Goal: Browse casually

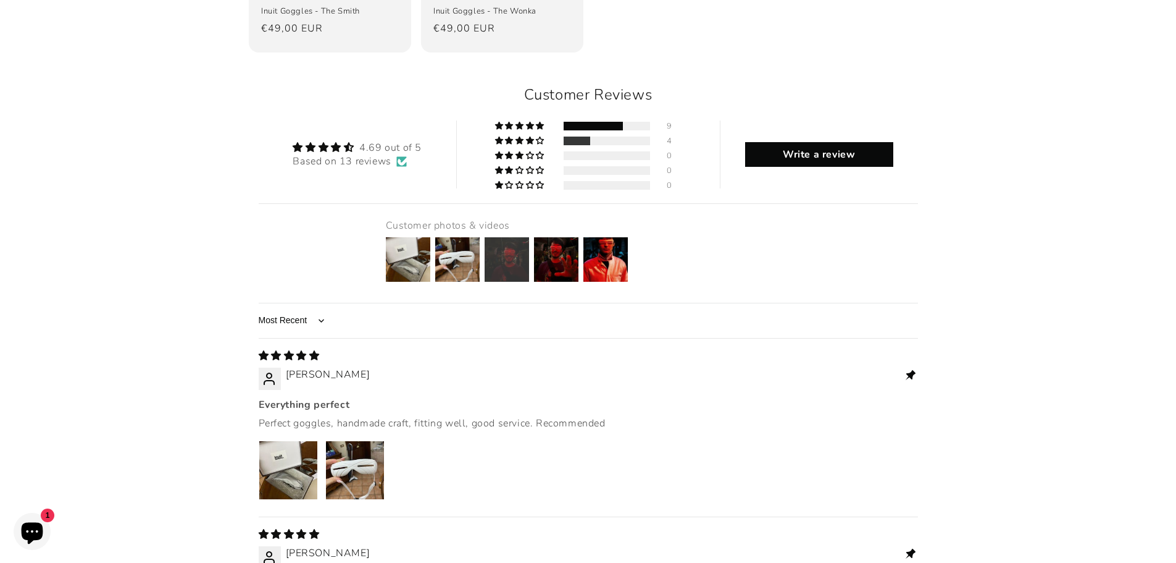
scroll to position [1482, 0]
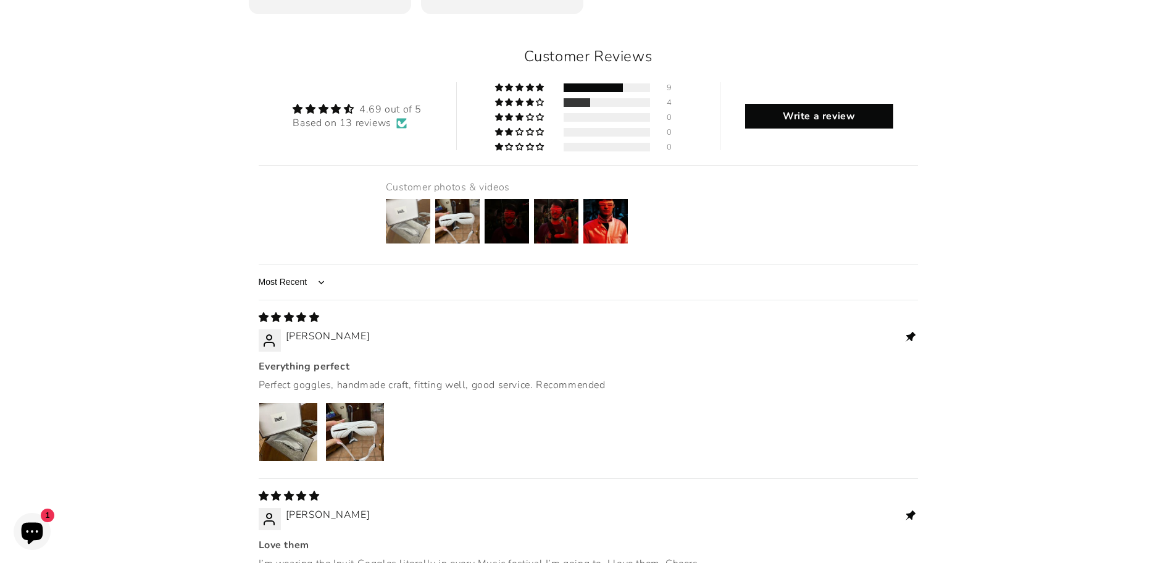
click at [419, 196] on img at bounding box center [408, 220] width 49 height 49
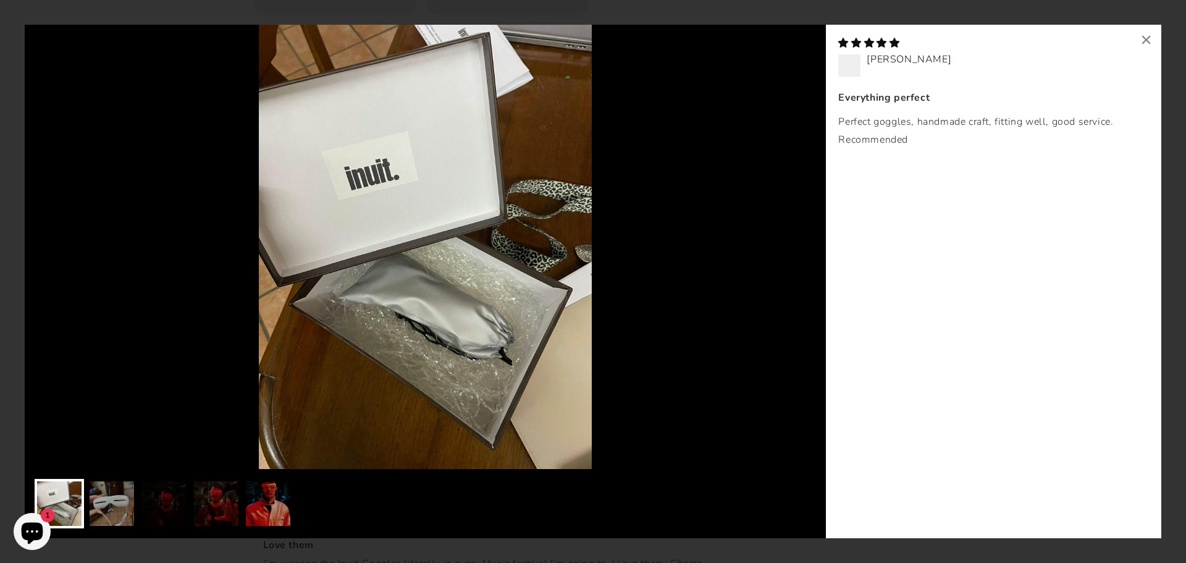
click at [749, 249] on img at bounding box center [425, 247] width 801 height 444
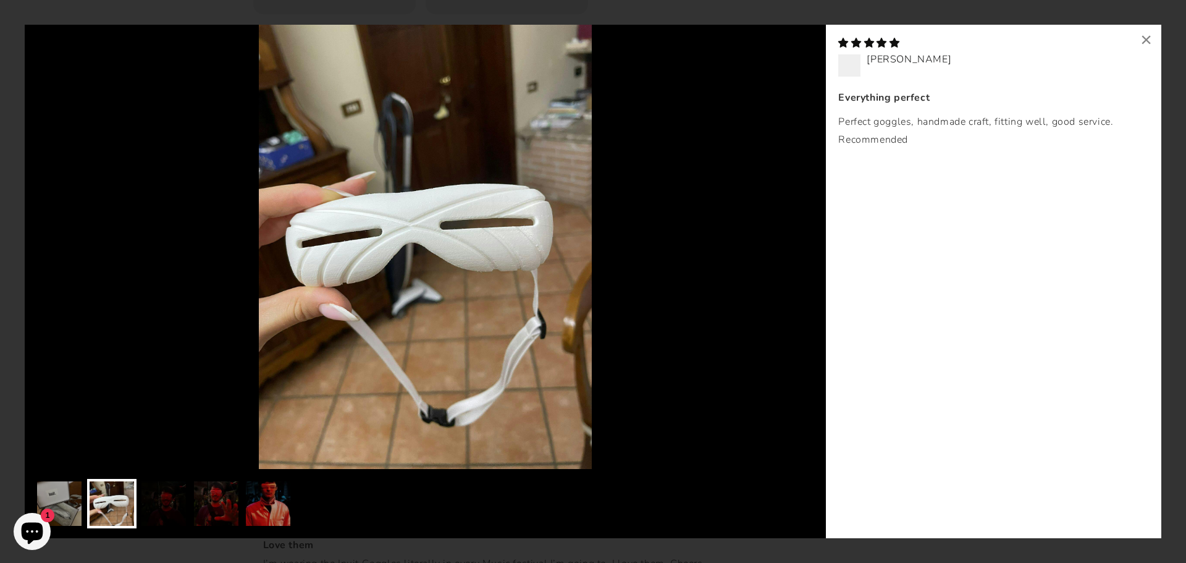
click at [761, 252] on img at bounding box center [425, 247] width 801 height 444
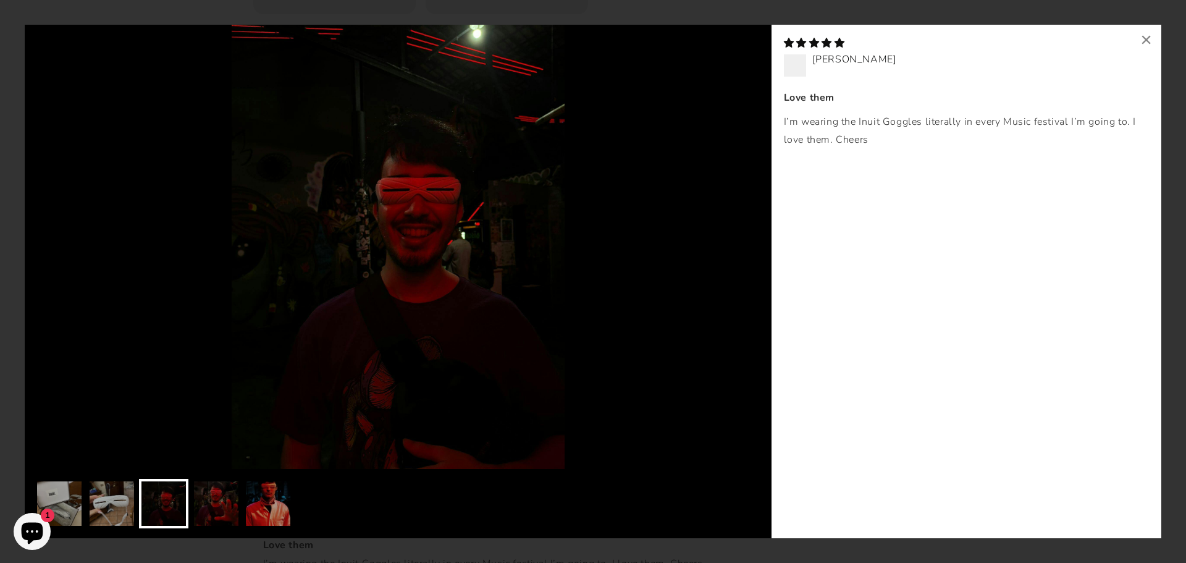
click at [761, 252] on img at bounding box center [398, 247] width 747 height 444
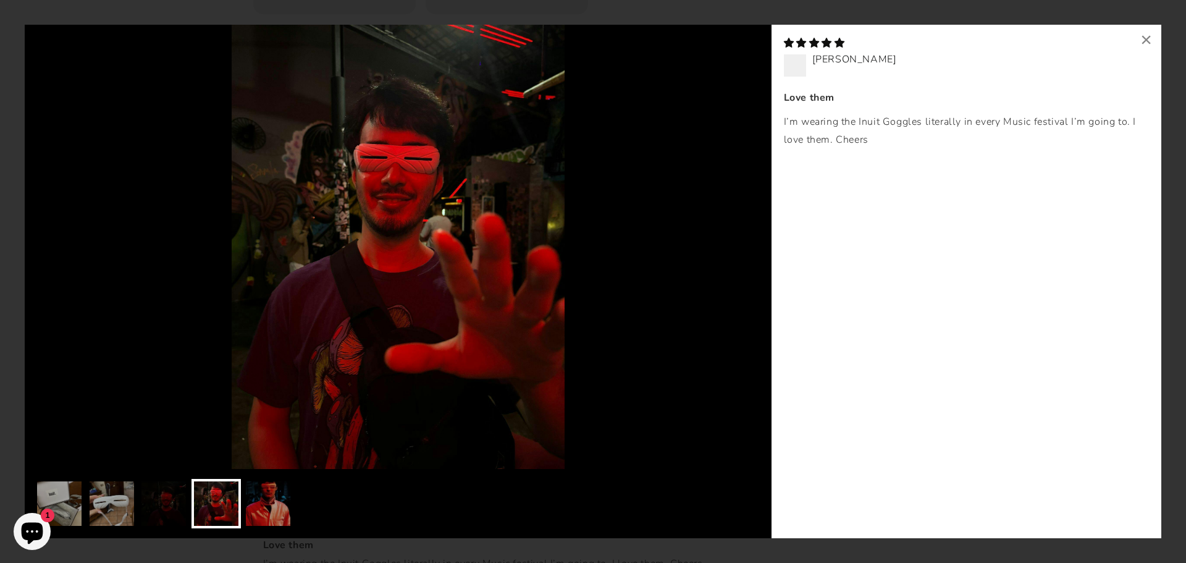
click at [761, 252] on img at bounding box center [398, 247] width 747 height 444
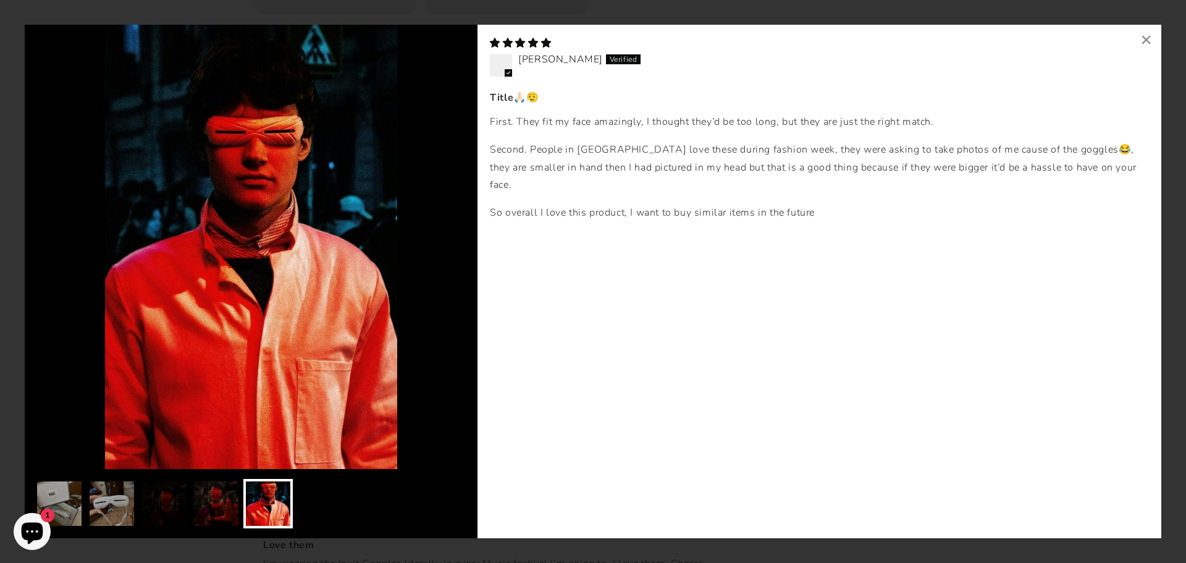
click at [1155, 233] on div "03/04/2025 Grant Van Zandt Title🙏🏻😮‍💨 First. They fit my face amazingly, I thou…" at bounding box center [819, 281] width 684 height 513
click at [1005, 233] on div "Title🙏🏻😮‍💨 First. They fit my face amazingly, I thought they’d be too long, but…" at bounding box center [819, 307] width 659 height 437
click at [1176, 231] on div "Loading... × 03/04/2025 Grant Van Zandt Title🙏🏻😮‍💨 First. They fit my face amaz…" at bounding box center [593, 281] width 1186 height 563
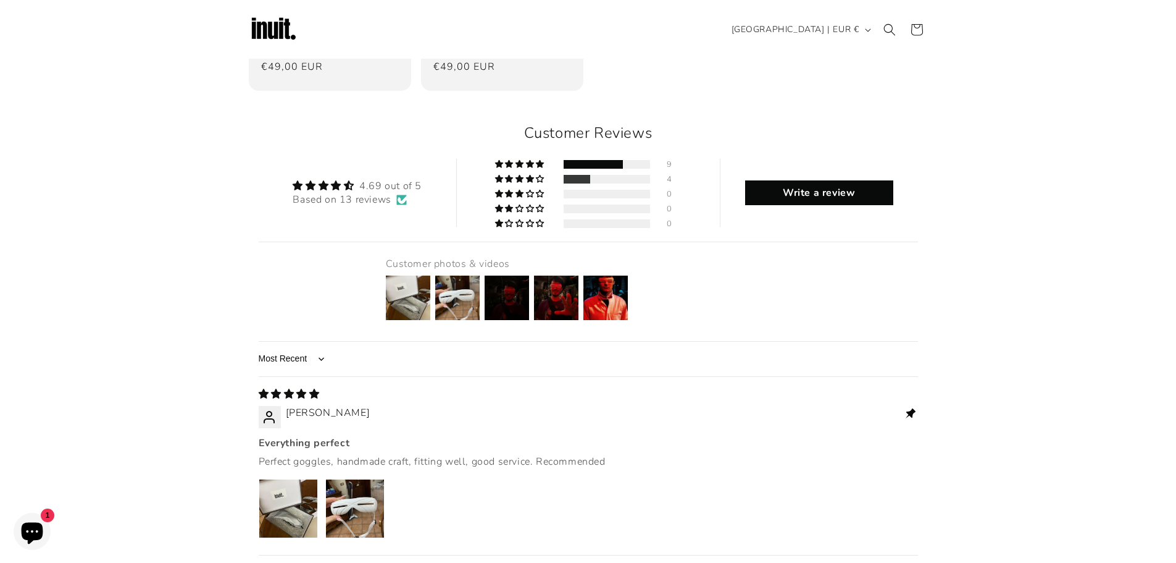
scroll to position [1210, 0]
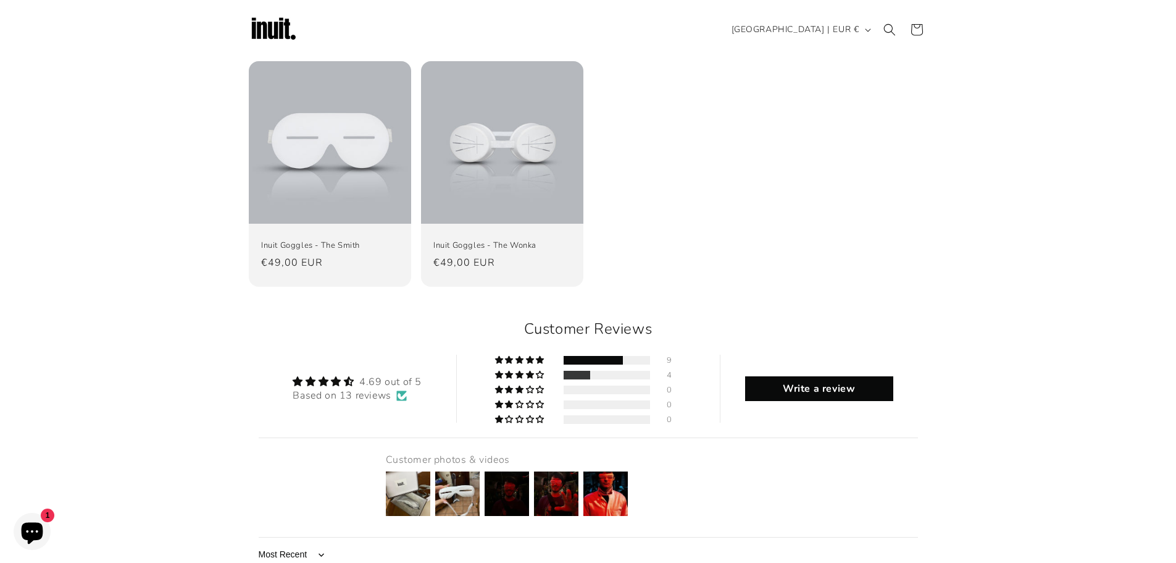
click at [272, 30] on img at bounding box center [273, 29] width 49 height 49
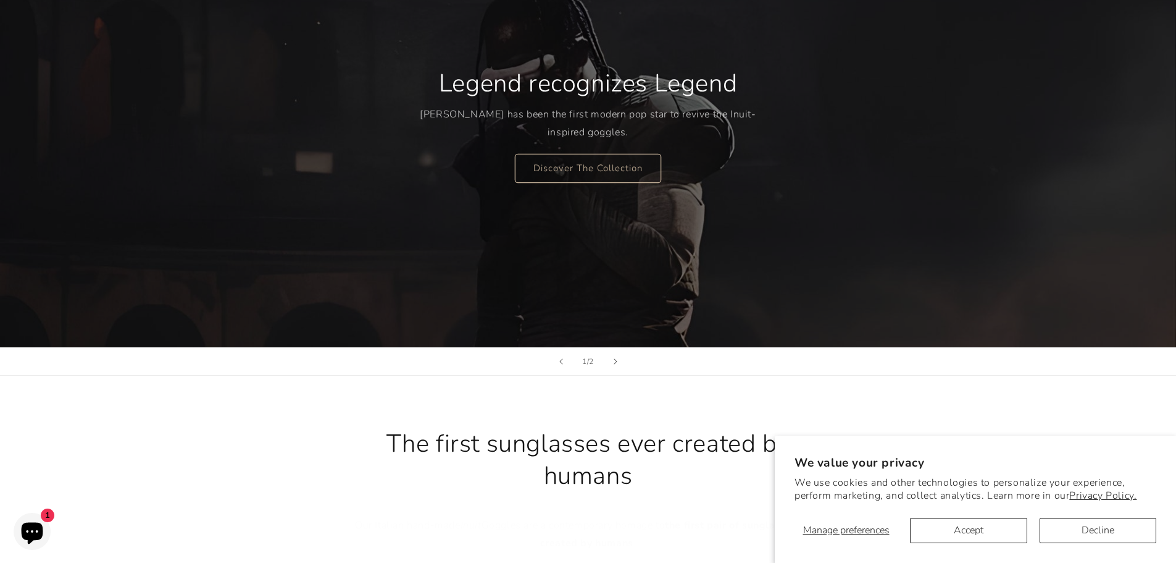
scroll to position [185, 0]
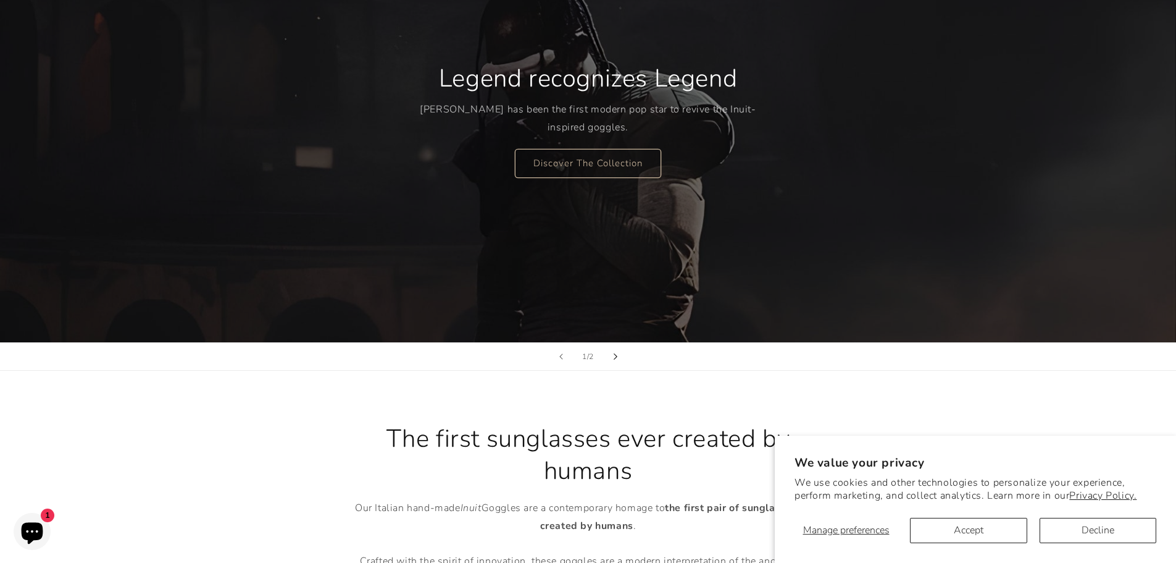
click at [610, 355] on button "Next slide" at bounding box center [615, 356] width 27 height 27
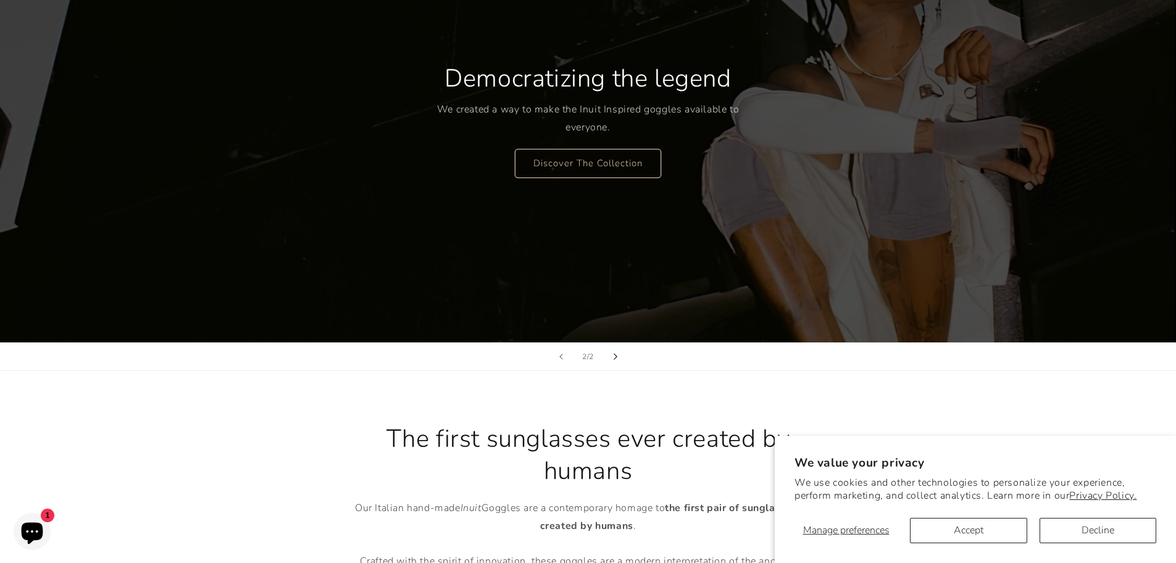
click at [621, 351] on button "Next slide" at bounding box center [615, 356] width 27 height 27
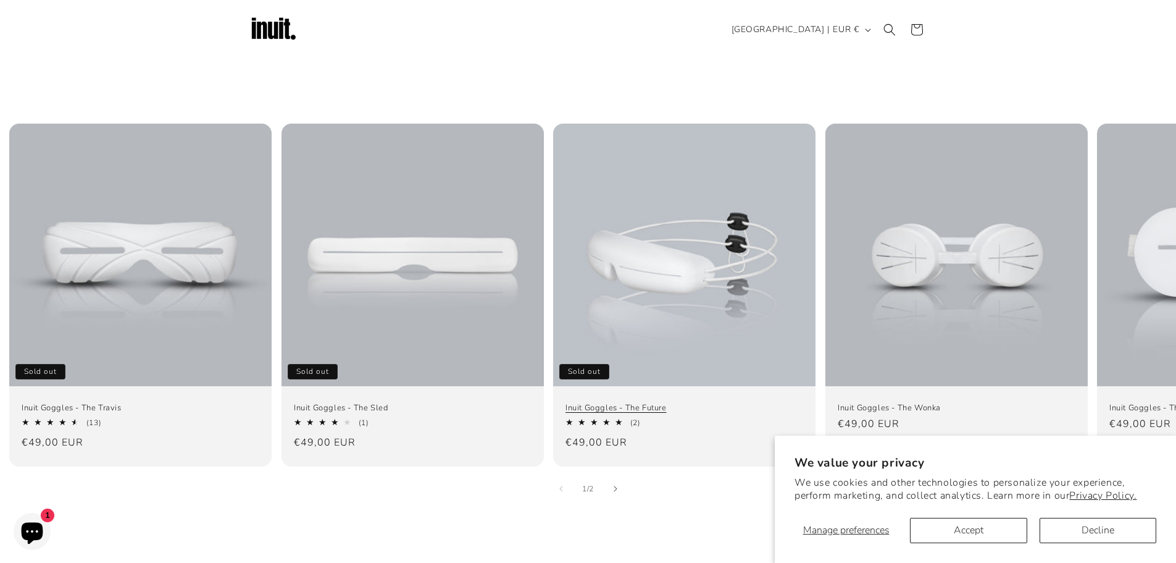
scroll to position [741, 0]
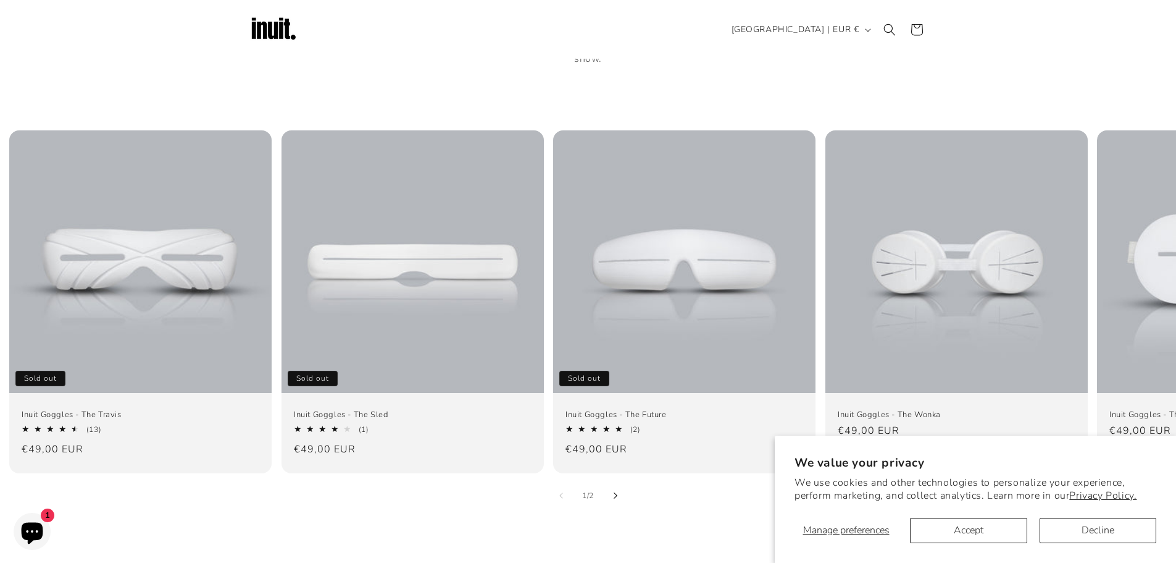
click at [613, 482] on button "Slide right" at bounding box center [615, 495] width 27 height 27
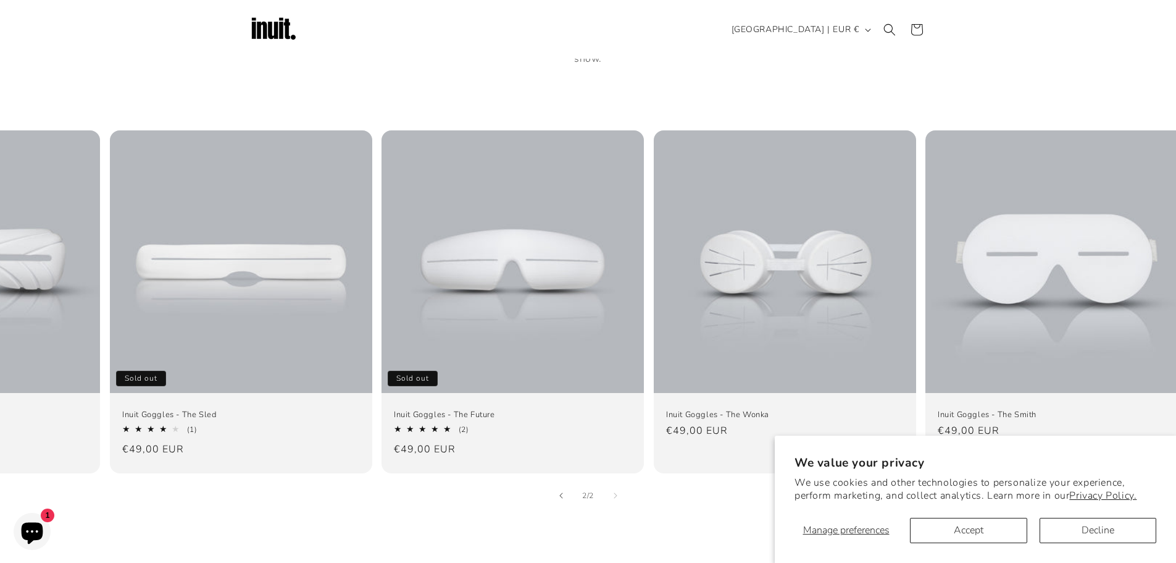
scroll to position [0, 193]
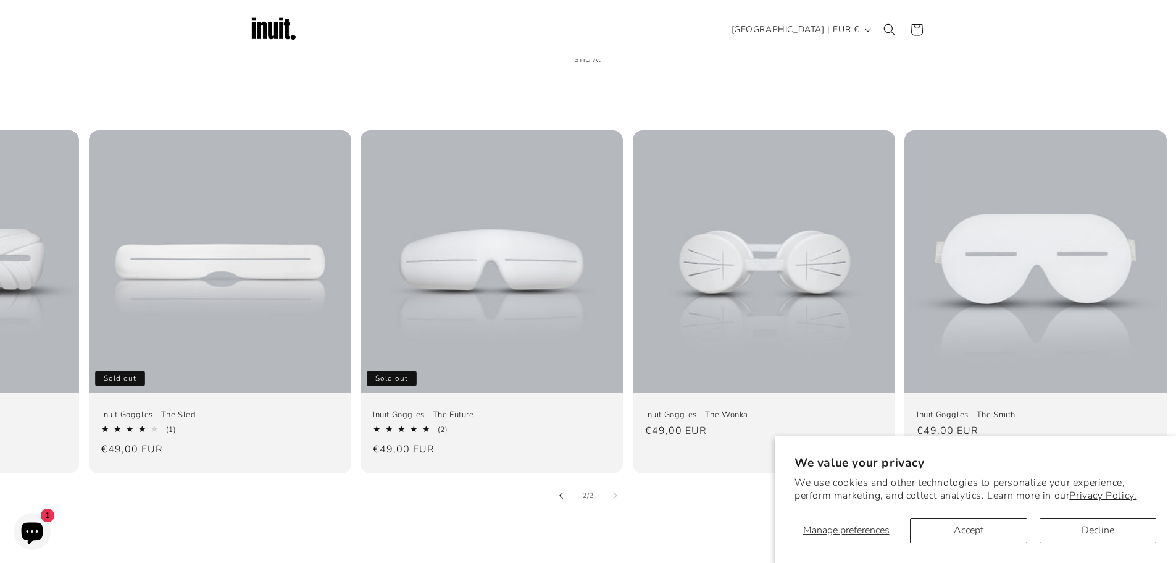
click at [561, 482] on button "Slide left" at bounding box center [561, 495] width 27 height 27
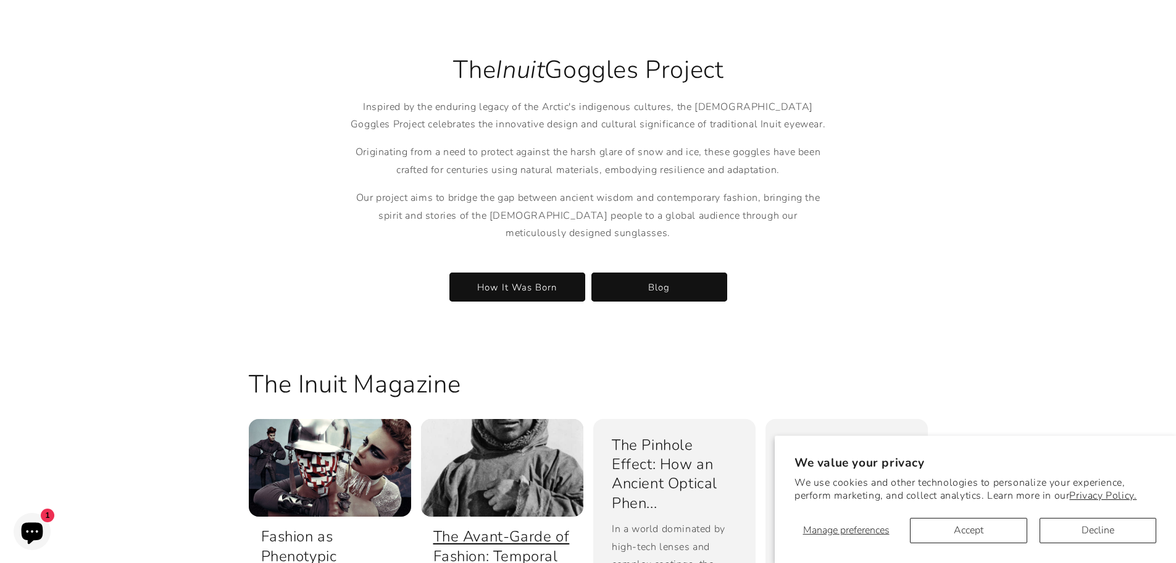
scroll to position [2223, 0]
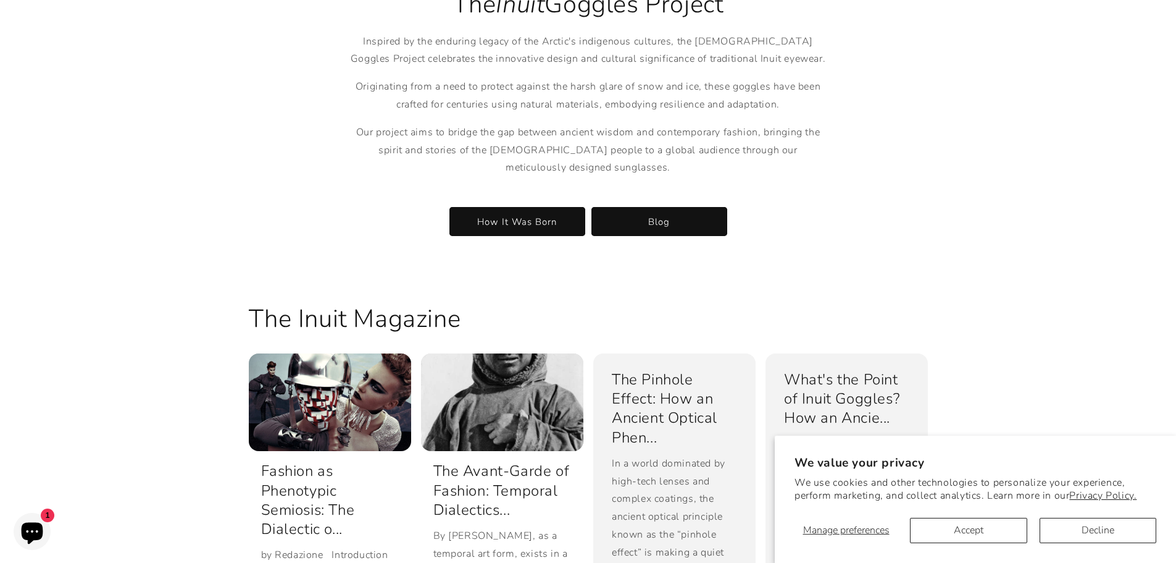
click at [371, 316] on h2 "The Inuit Magazine" at bounding box center [355, 319] width 212 height 32
click at [371, 306] on h2 "The Inuit Magazine" at bounding box center [355, 319] width 212 height 32
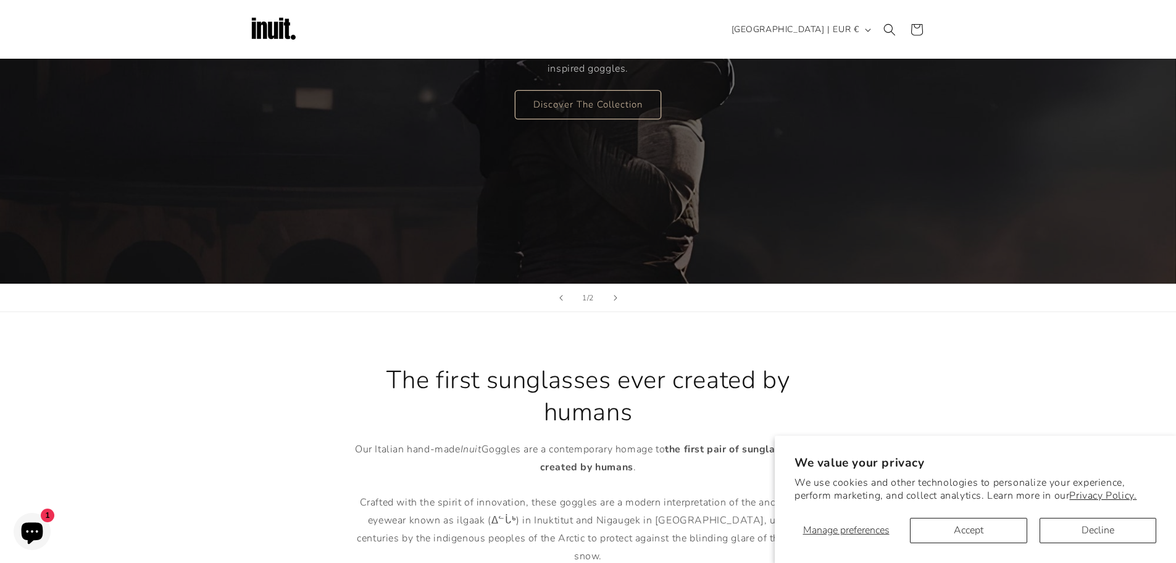
scroll to position [0, 0]
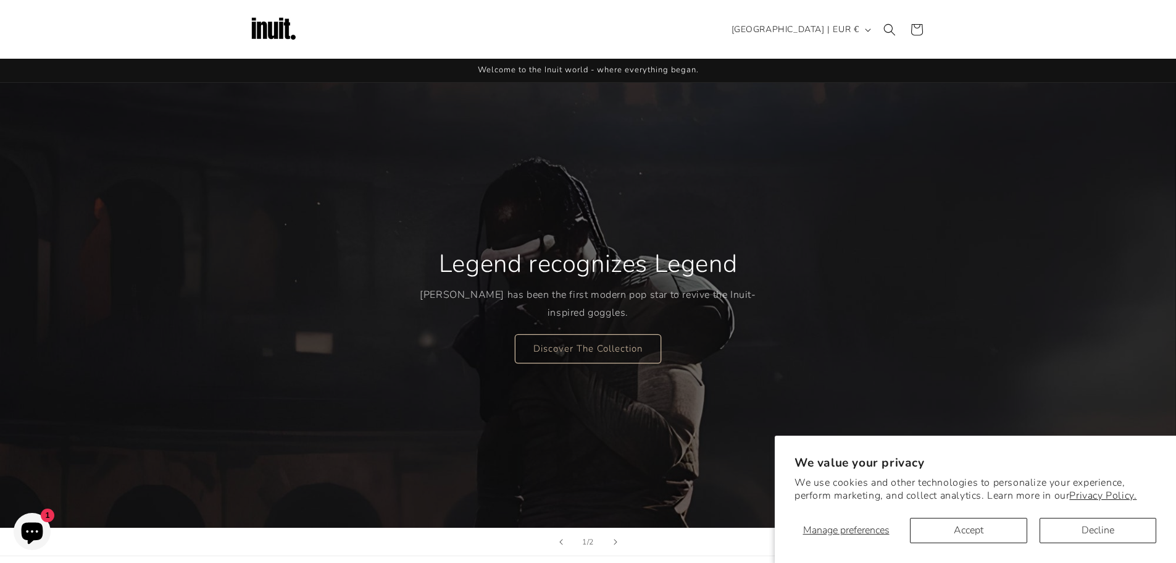
click at [266, 31] on img at bounding box center [273, 29] width 49 height 49
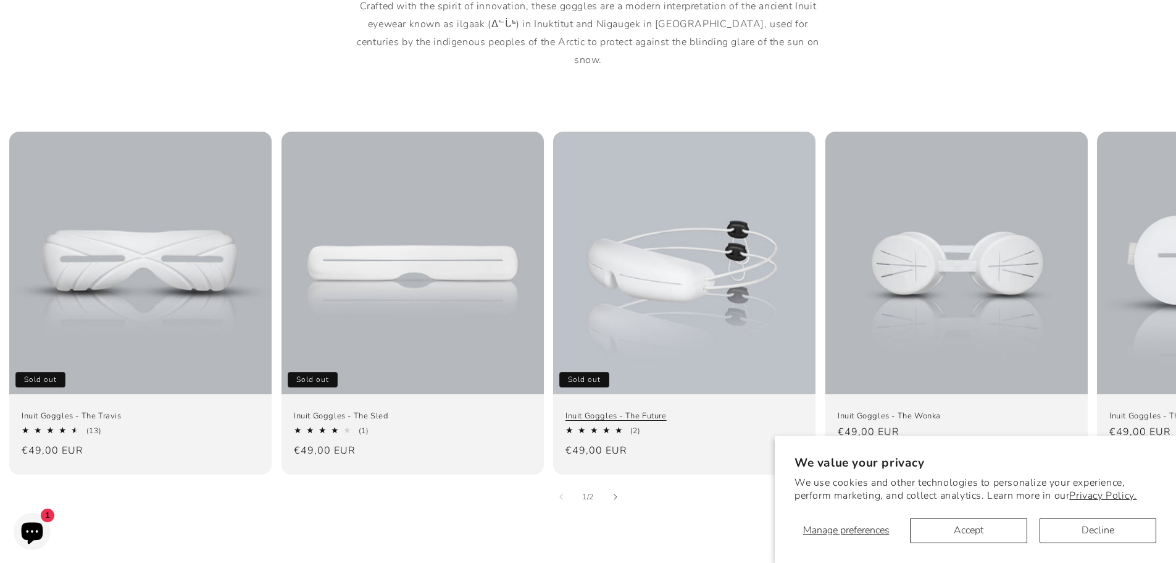
scroll to position [803, 0]
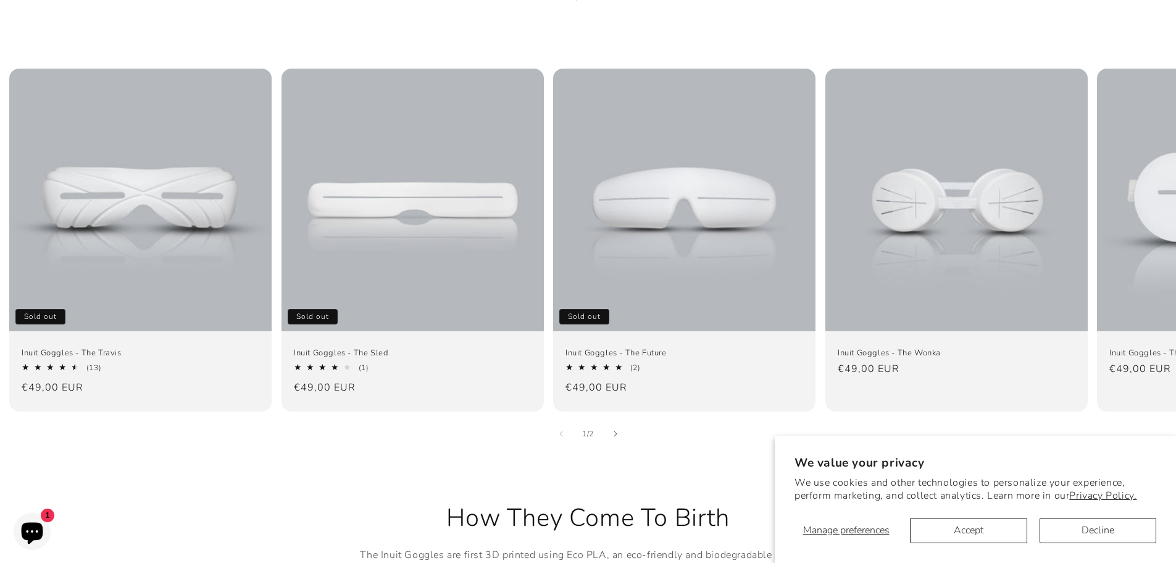
click at [632, 420] on div "1 / of 2" at bounding box center [588, 433] width 1176 height 27
click at [613, 430] on icon "Slide right" at bounding box center [615, 433] width 4 height 7
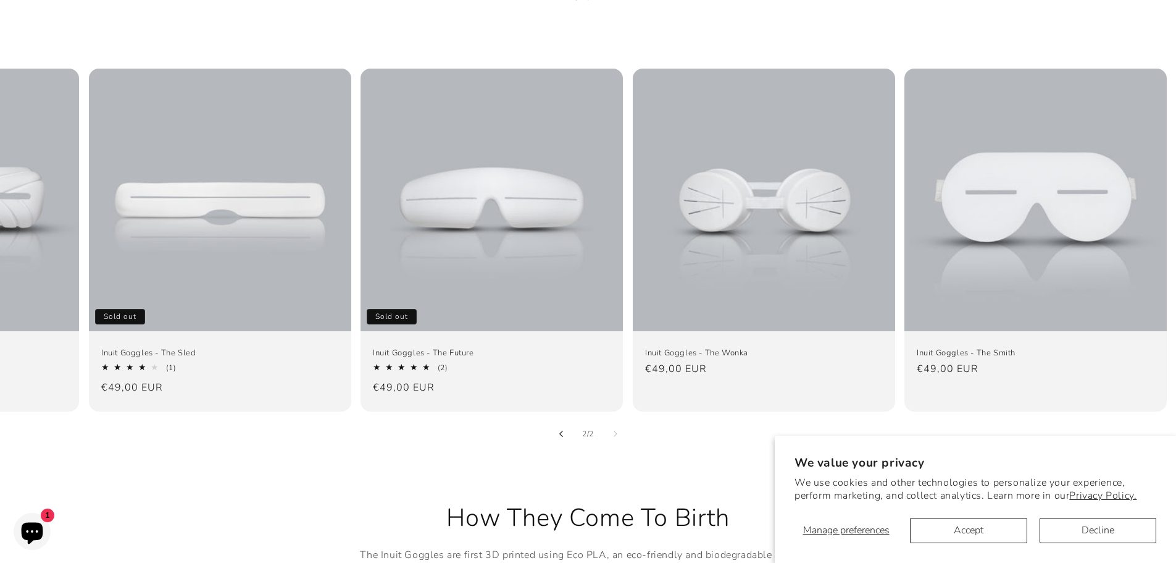
click at [571, 420] on button "Slide left" at bounding box center [561, 433] width 27 height 27
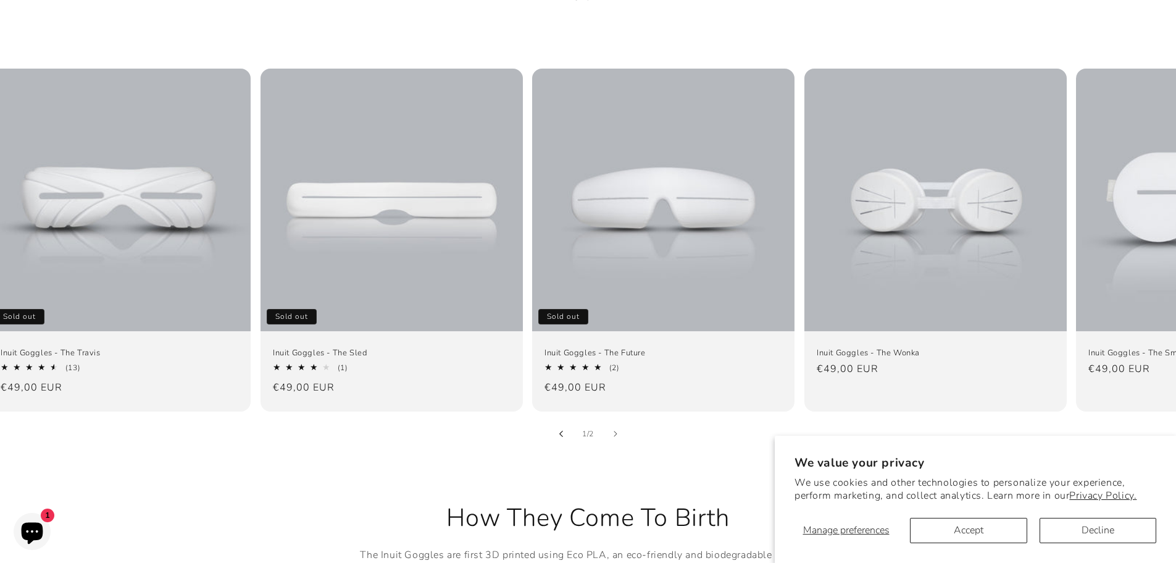
scroll to position [0, 0]
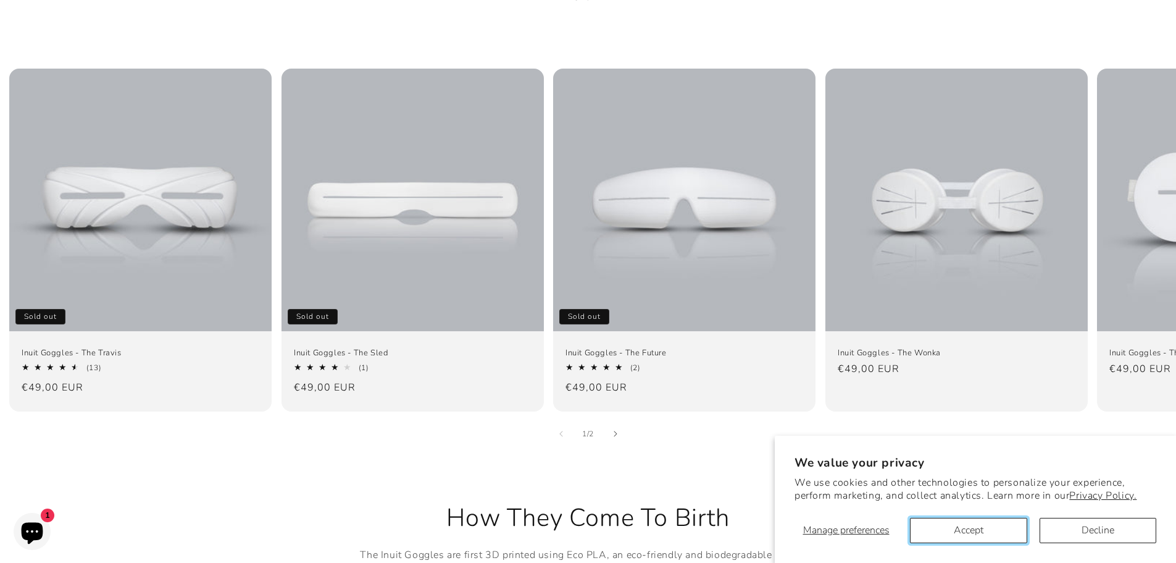
click at [975, 531] on button "Accept" at bounding box center [968, 530] width 117 height 25
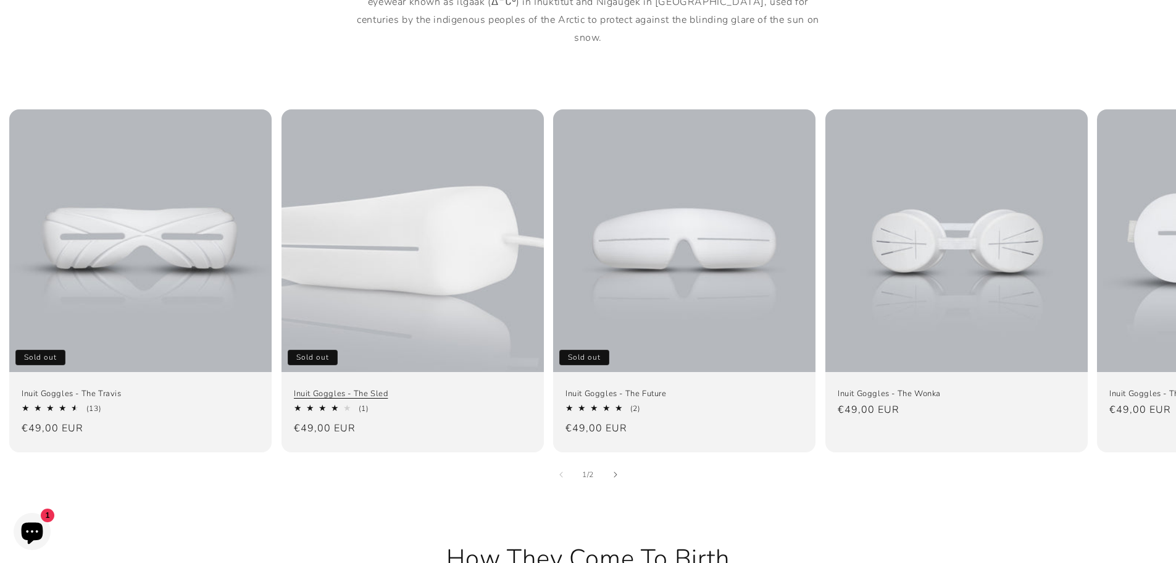
scroll to position [803, 0]
